Goal: Find specific page/section: Find specific page/section

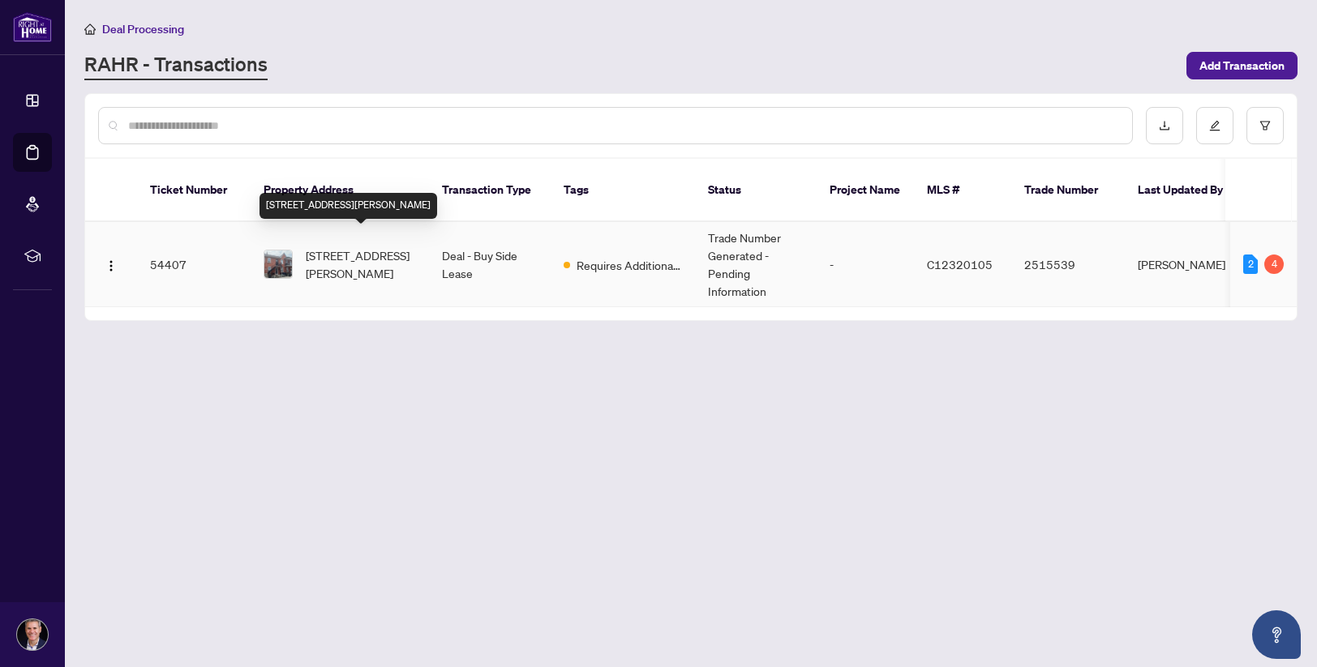
click at [379, 246] on span "[STREET_ADDRESS][PERSON_NAME]" at bounding box center [361, 264] width 110 height 36
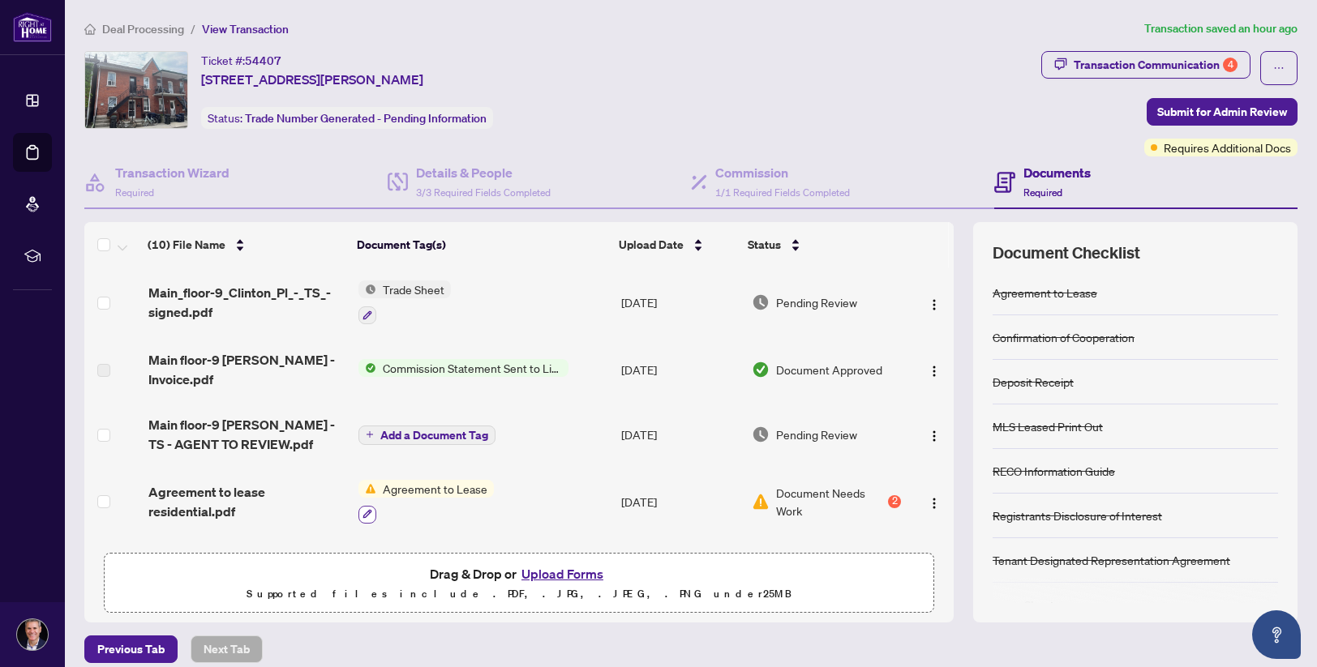
click at [363, 512] on icon "button" at bounding box center [367, 514] width 9 height 9
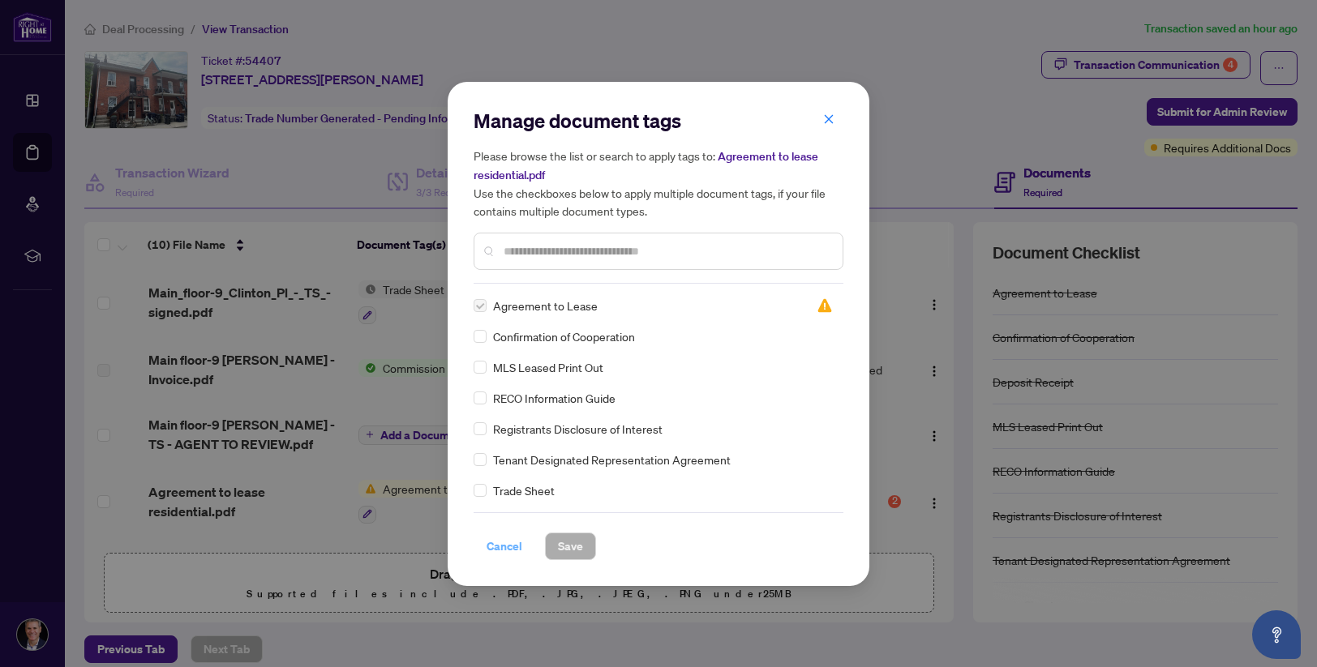
click at [506, 542] on span "Cancel" at bounding box center [504, 547] width 36 height 26
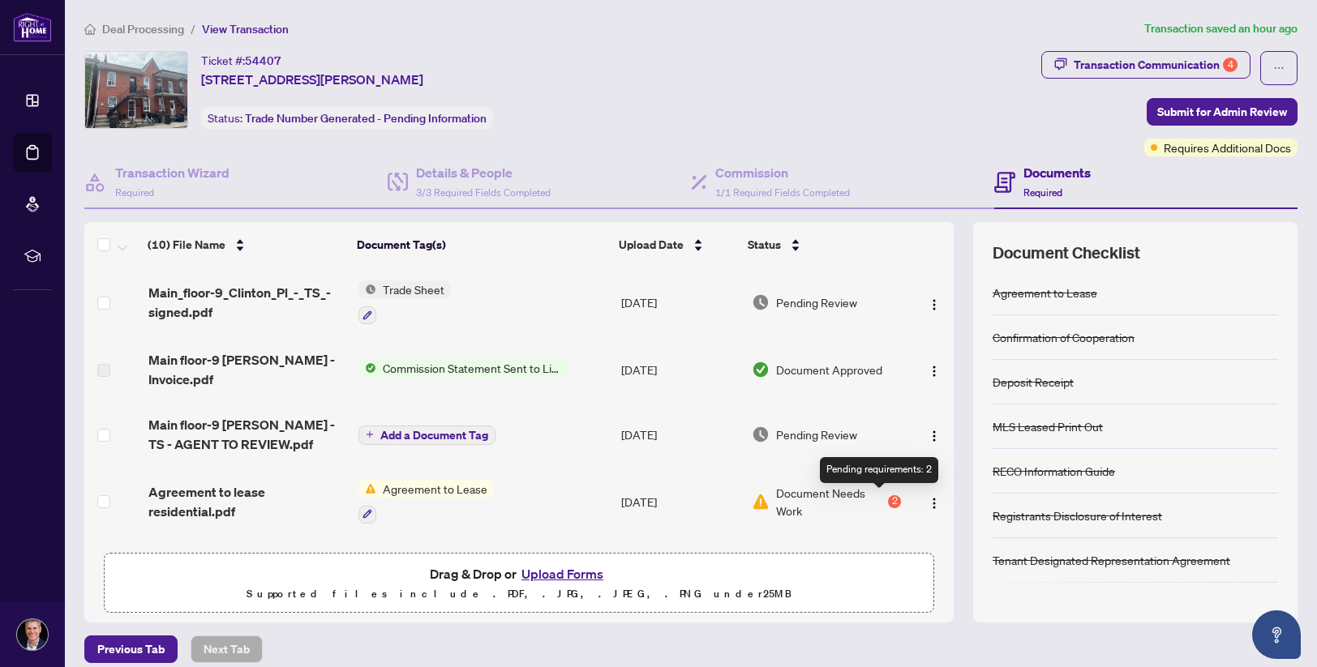
click at [888, 499] on div "2" at bounding box center [894, 501] width 13 height 13
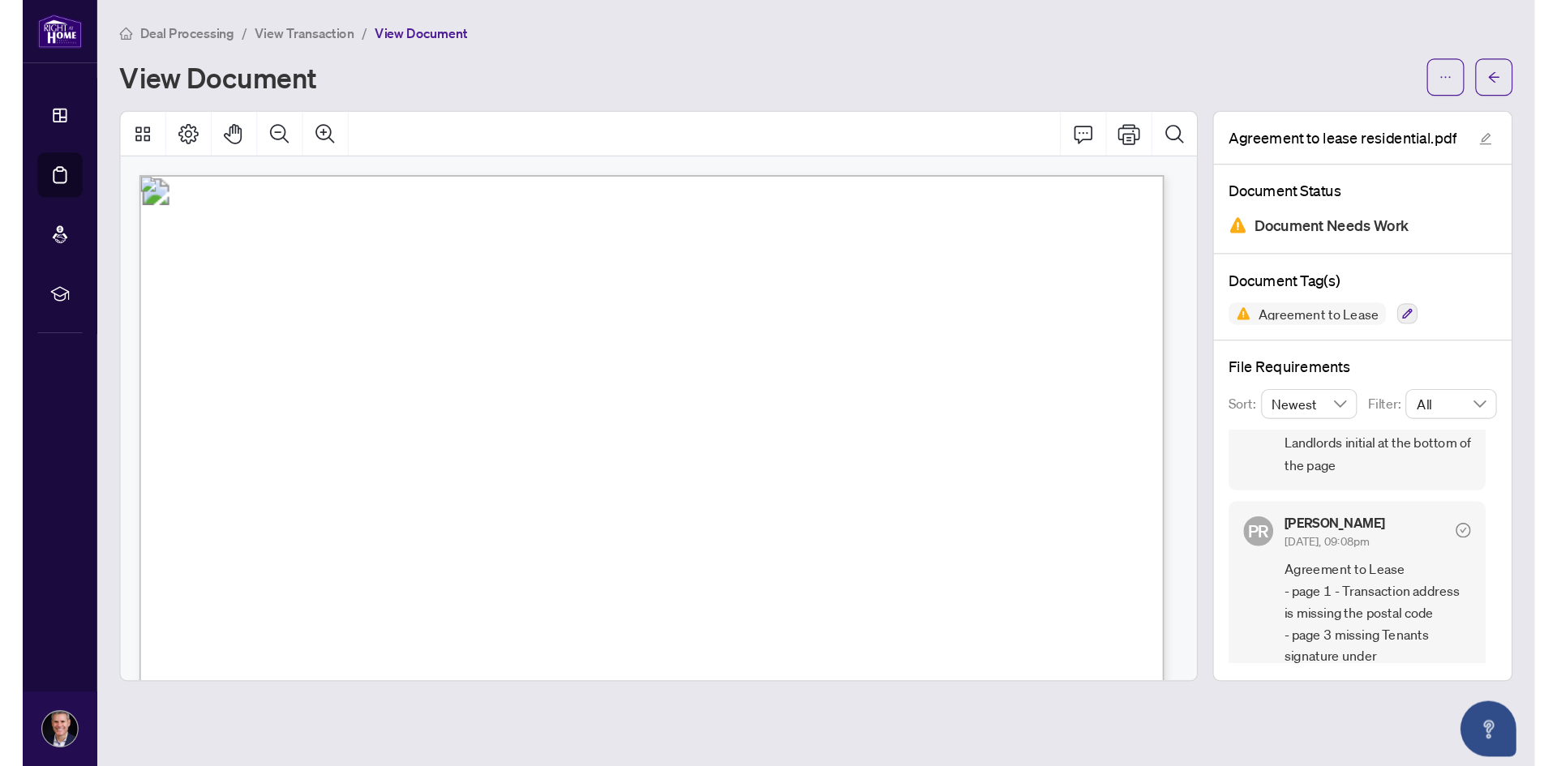
scroll to position [101, 0]
